Goal: Information Seeking & Learning: Learn about a topic

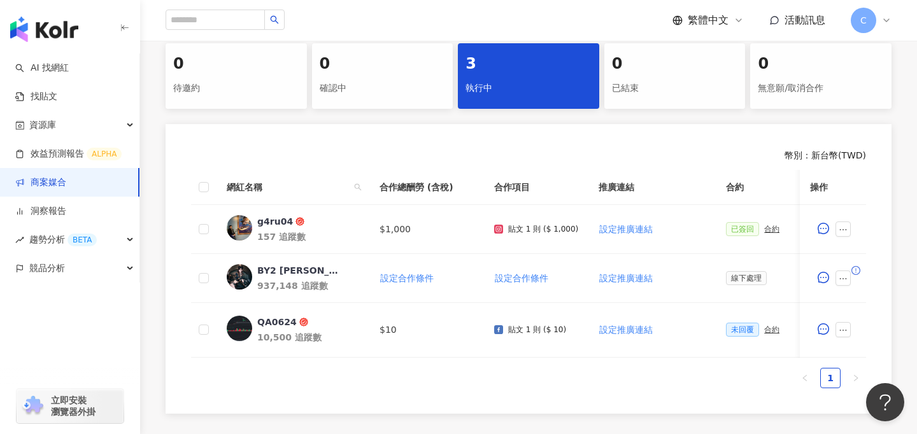
click at [61, 25] on img "button" at bounding box center [44, 29] width 68 height 25
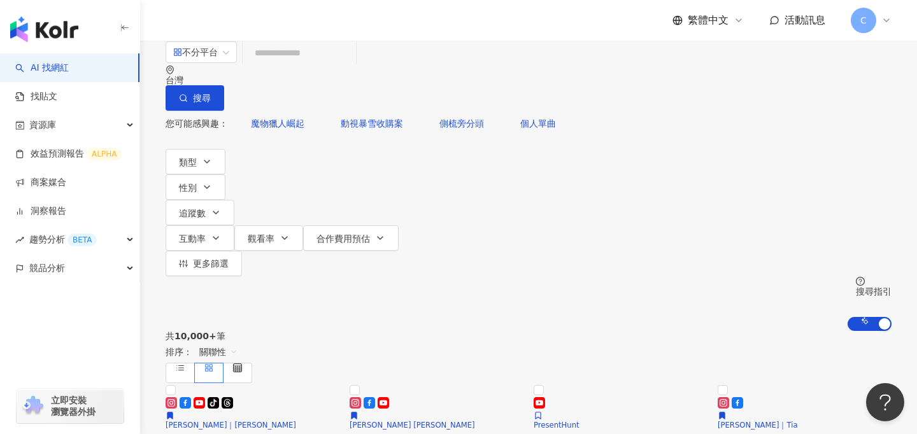
click at [351, 65] on input "search" at bounding box center [299, 53] width 103 height 24
click at [597, 331] on div "共 10,000+ 筆 排序： 關聯性" at bounding box center [529, 357] width 726 height 52
click at [351, 65] on input "search" at bounding box center [299, 53] width 103 height 24
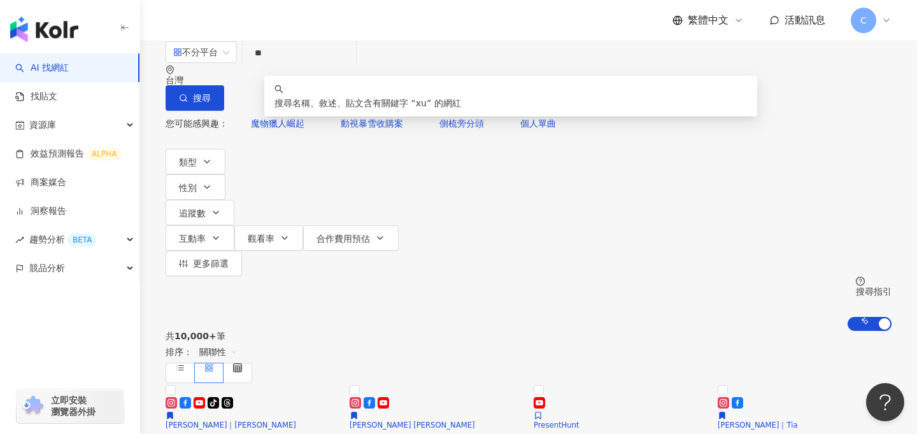
type input "*"
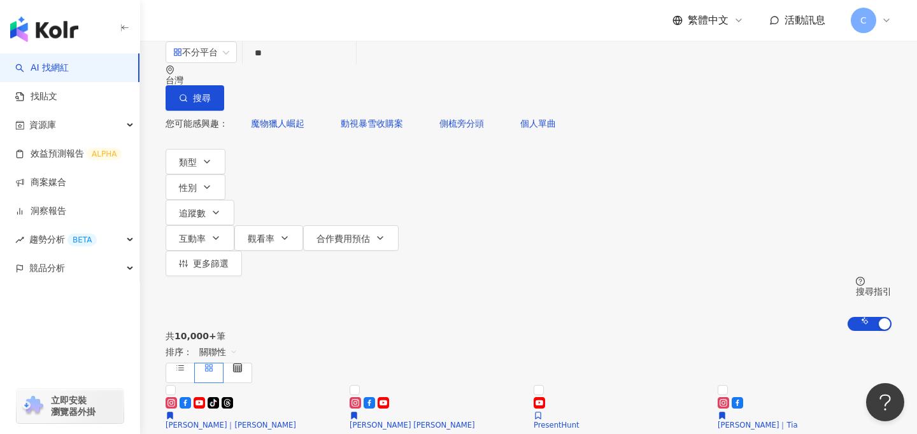
type input "**"
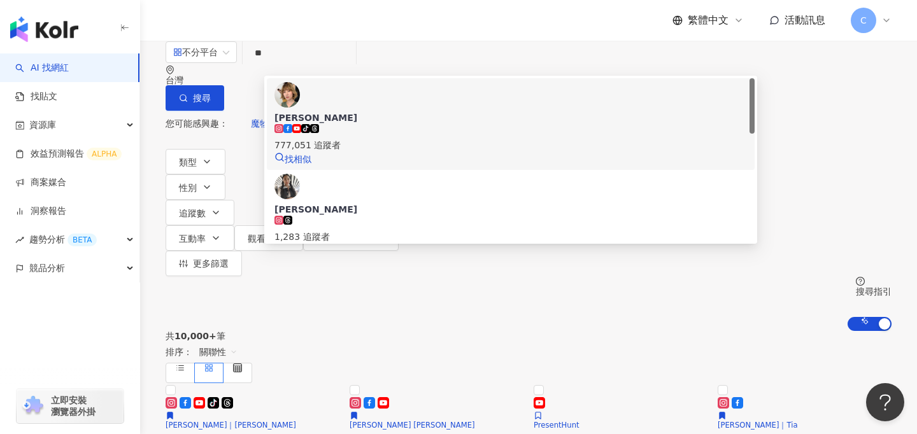
click at [389, 113] on span "[PERSON_NAME]" at bounding box center [510, 117] width 472 height 13
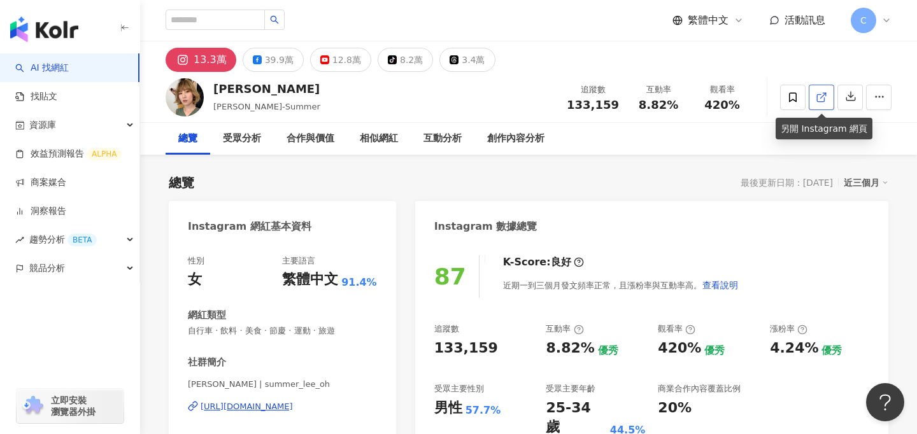
click at [815, 103] on link at bounding box center [821, 97] width 25 height 25
